Goal: Check status: Check status

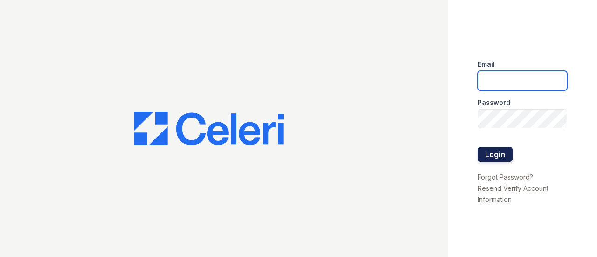
type input "wycliff.pm@cafmanagement.com"
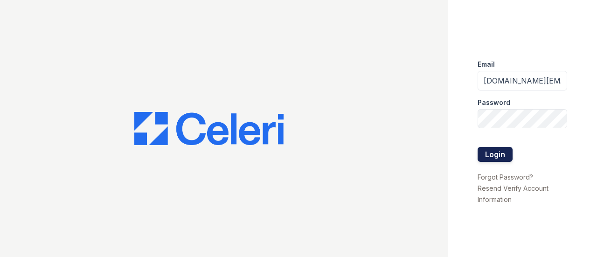
click at [488, 152] on button "Login" at bounding box center [494, 154] width 35 height 15
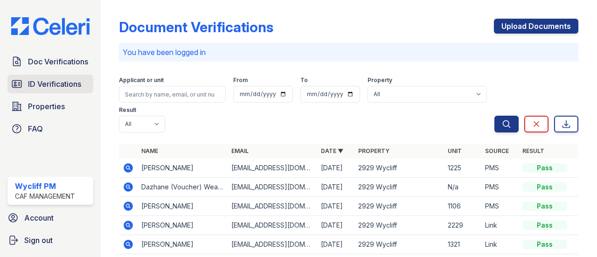
click at [44, 88] on span "ID Verifications" at bounding box center [54, 83] width 53 height 11
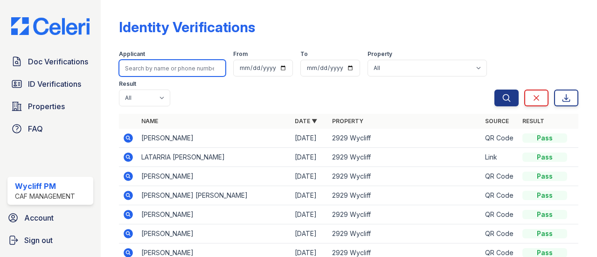
click at [181, 69] on input "search" at bounding box center [172, 68] width 107 height 17
type input "gage"
click at [494, 89] on button "Search" at bounding box center [506, 97] width 24 height 17
